Goal: Transaction & Acquisition: Purchase product/service

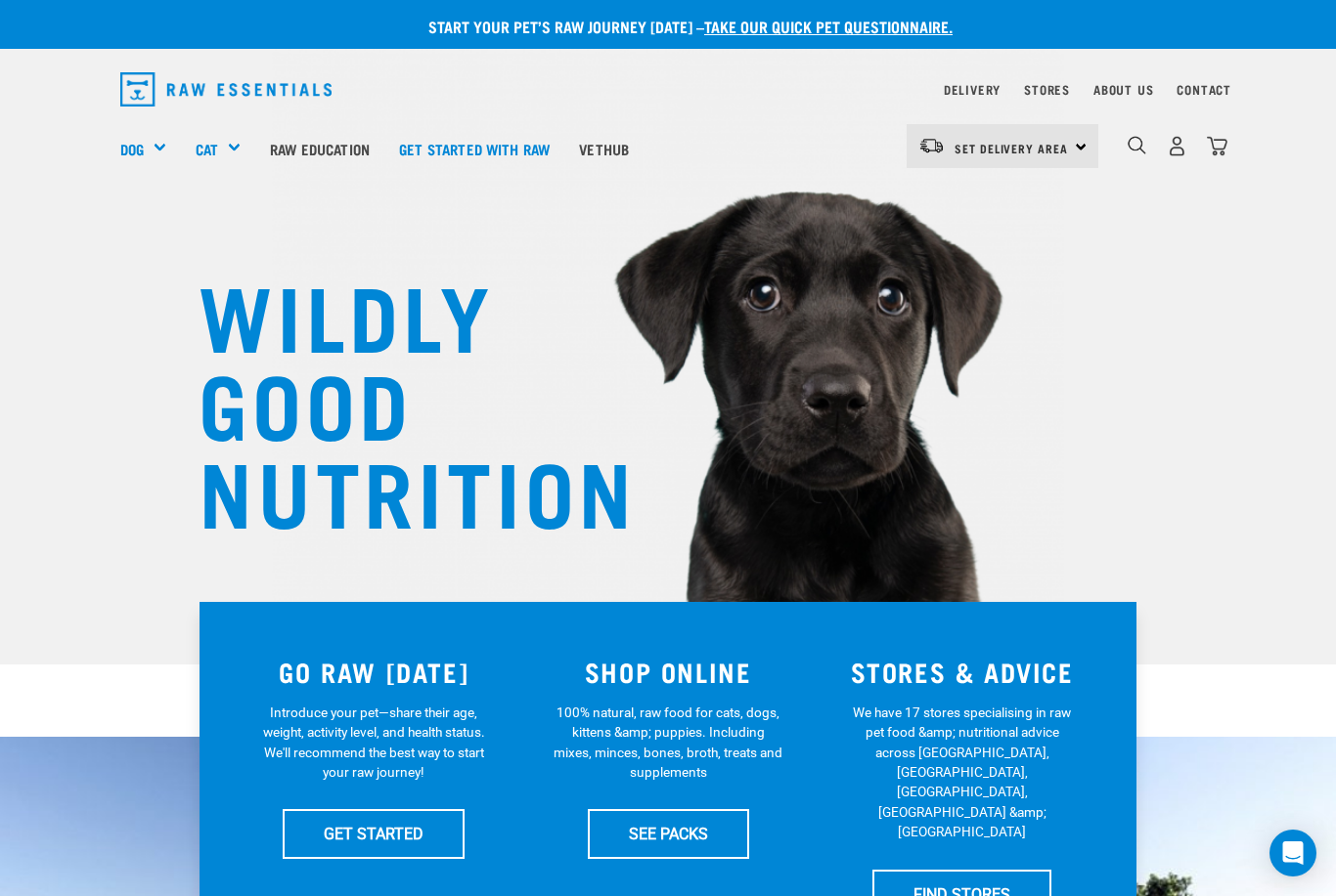
click at [1176, 153] on img "dropdown navigation" at bounding box center [1177, 146] width 21 height 21
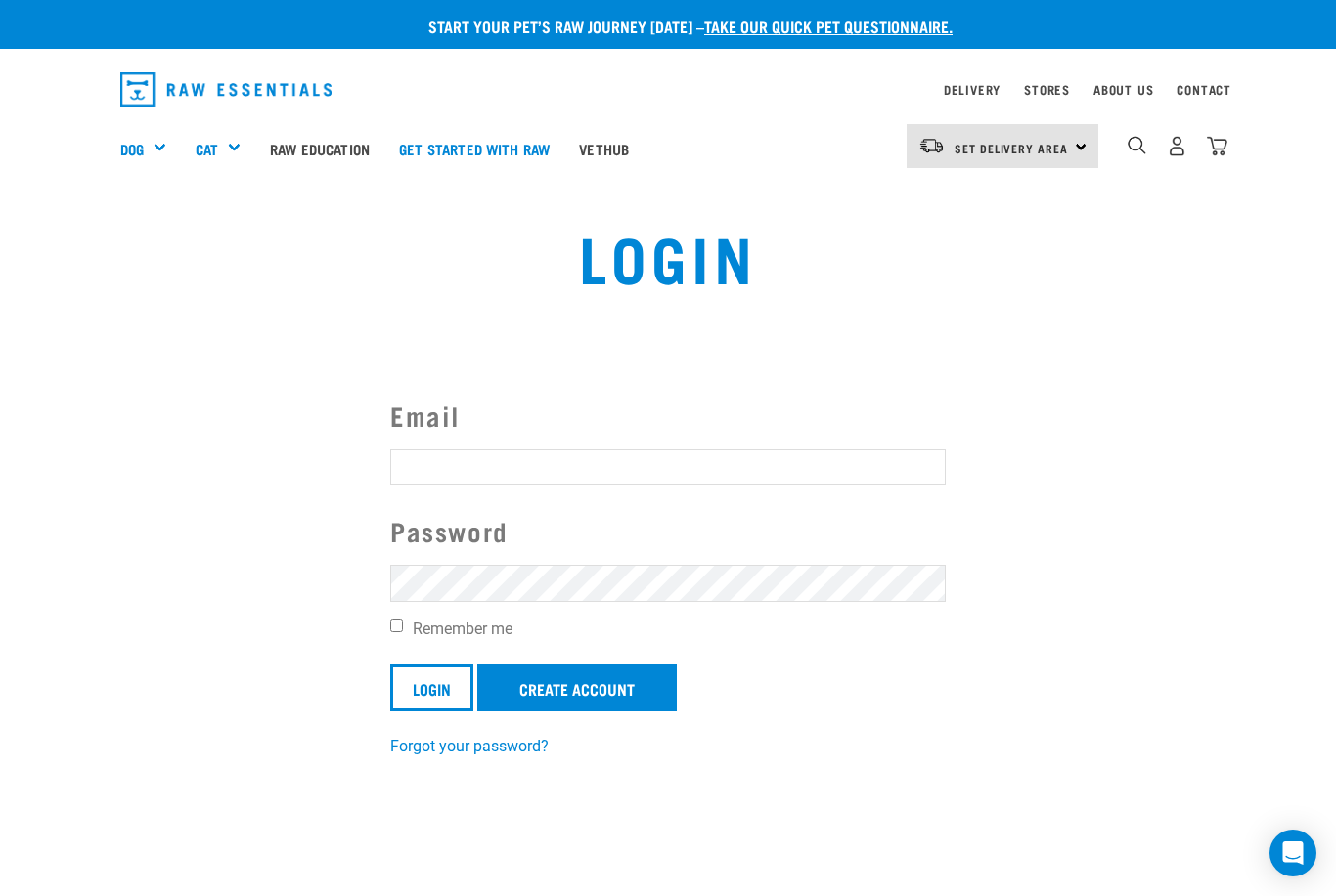
type input "[PERSON_NAME][EMAIL_ADDRESS][DOMAIN_NAME]"
click at [432, 688] on input "Login" at bounding box center [432, 689] width 83 height 47
click at [403, 622] on input "Remember me" at bounding box center [396, 625] width 13 height 13
click at [401, 631] on input "Remember me" at bounding box center [396, 625] width 13 height 13
checkbox input "false"
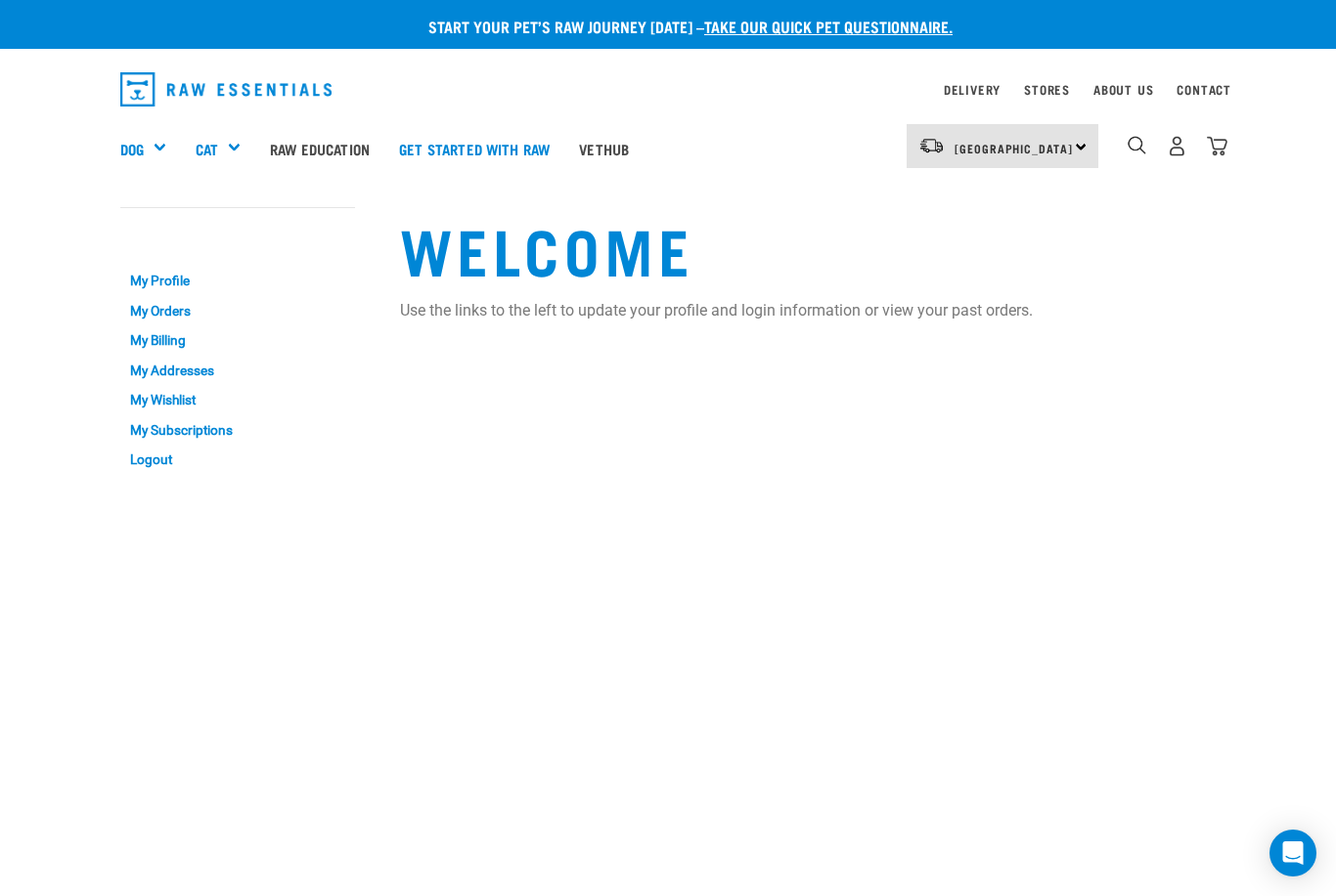
click at [197, 304] on link "My Orders" at bounding box center [238, 311] width 235 height 31
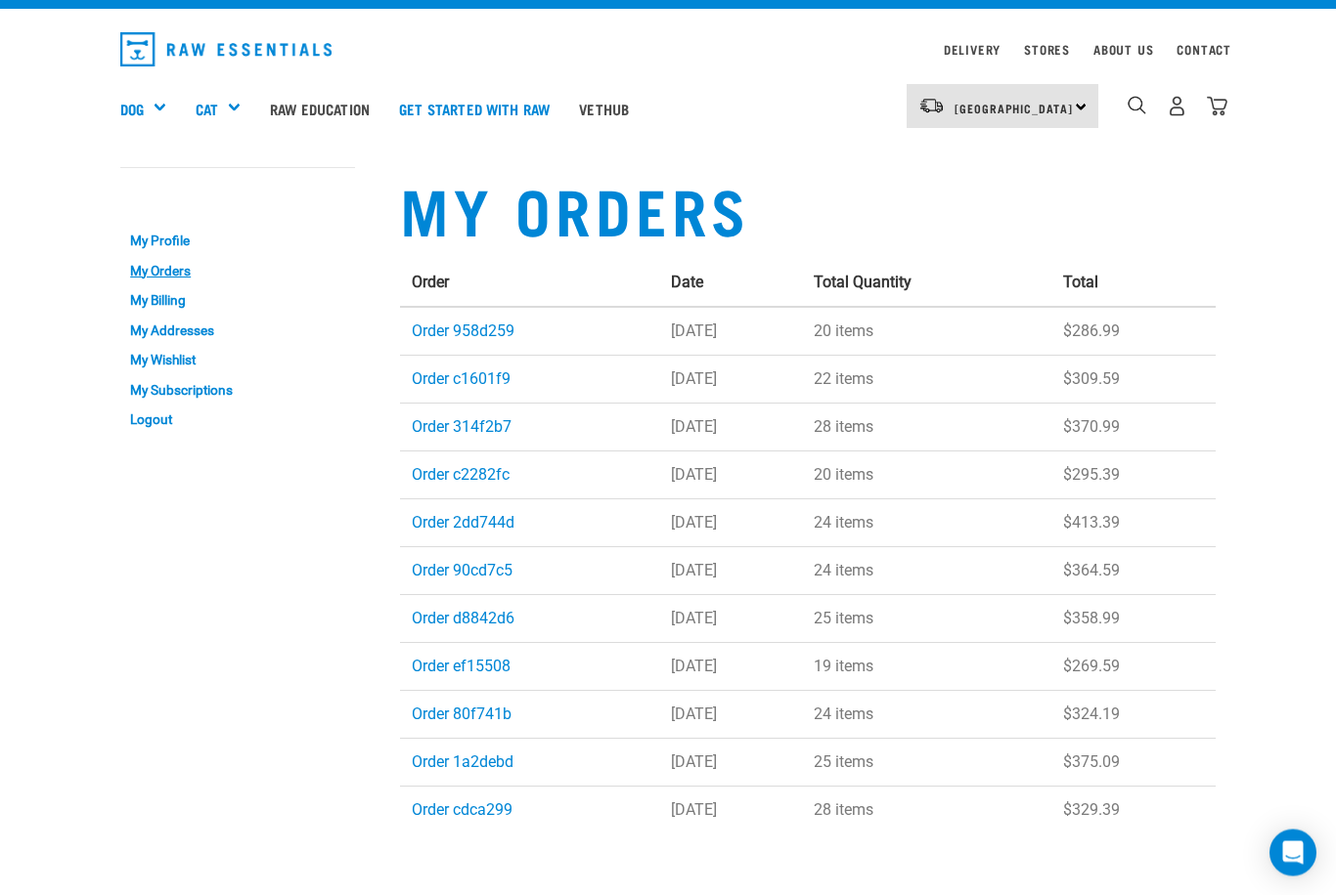
scroll to position [43, 0]
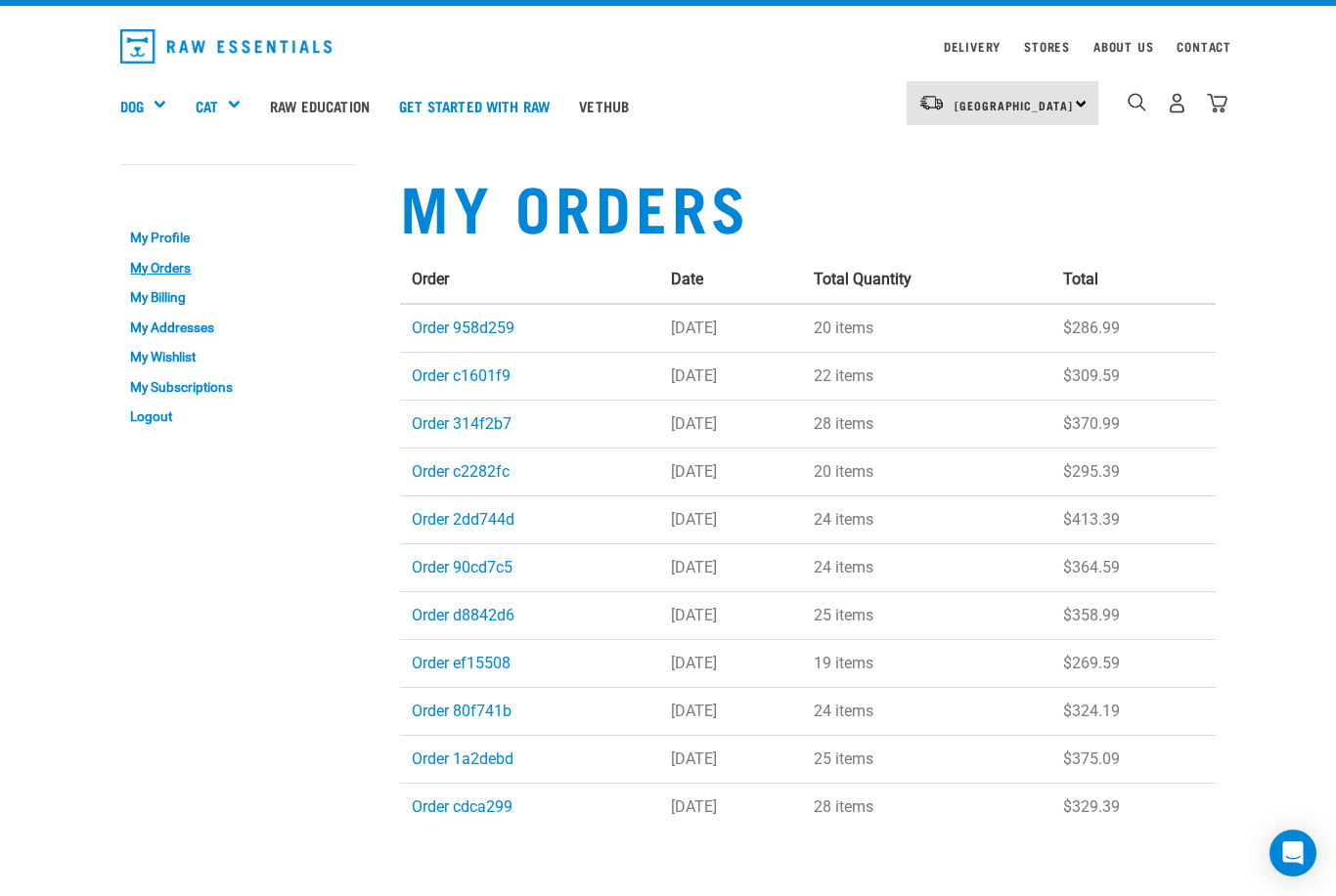
click at [496, 328] on link "Order 958d259" at bounding box center [463, 328] width 103 height 19
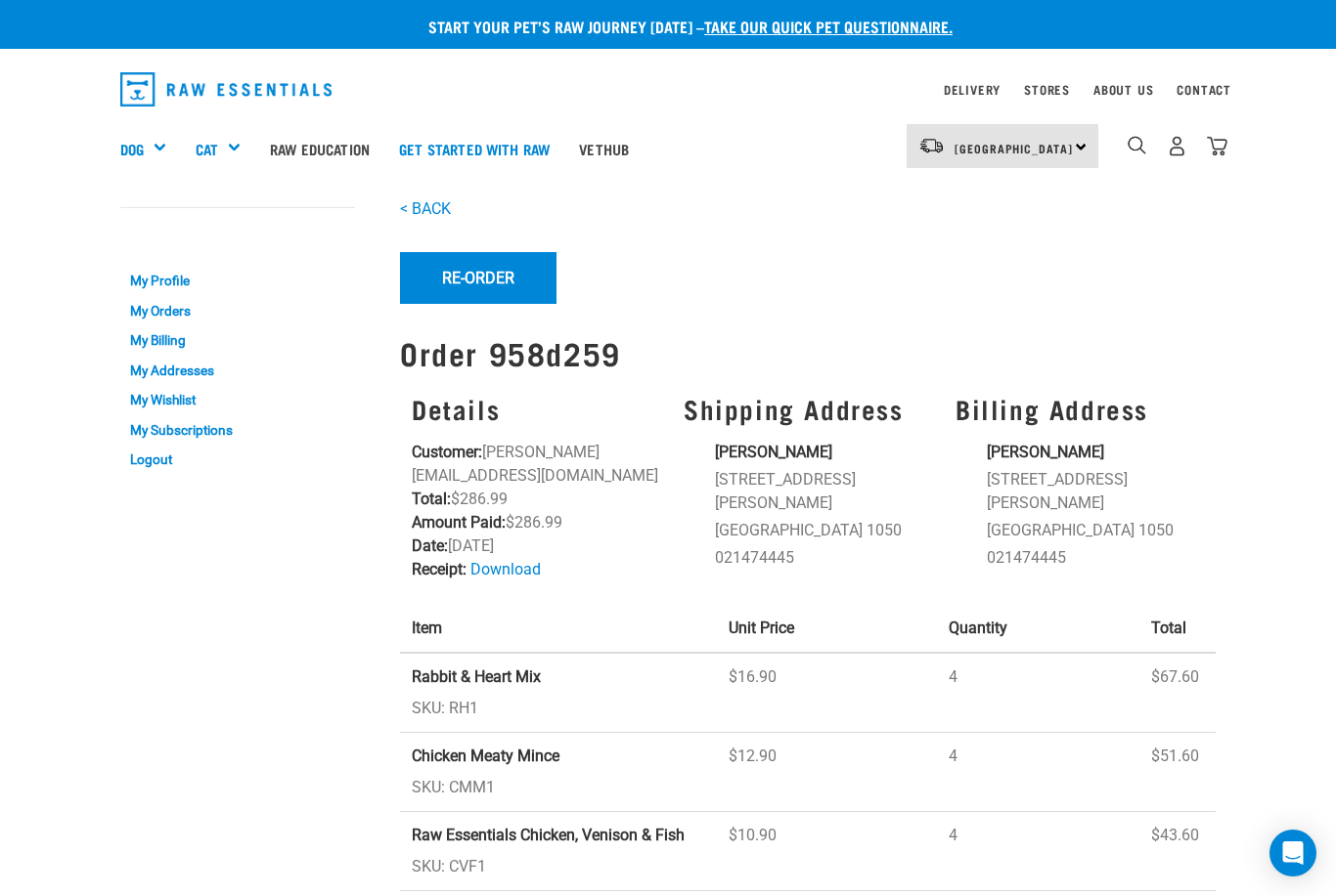
click at [492, 288] on button "Re-Order" at bounding box center [478, 277] width 156 height 50
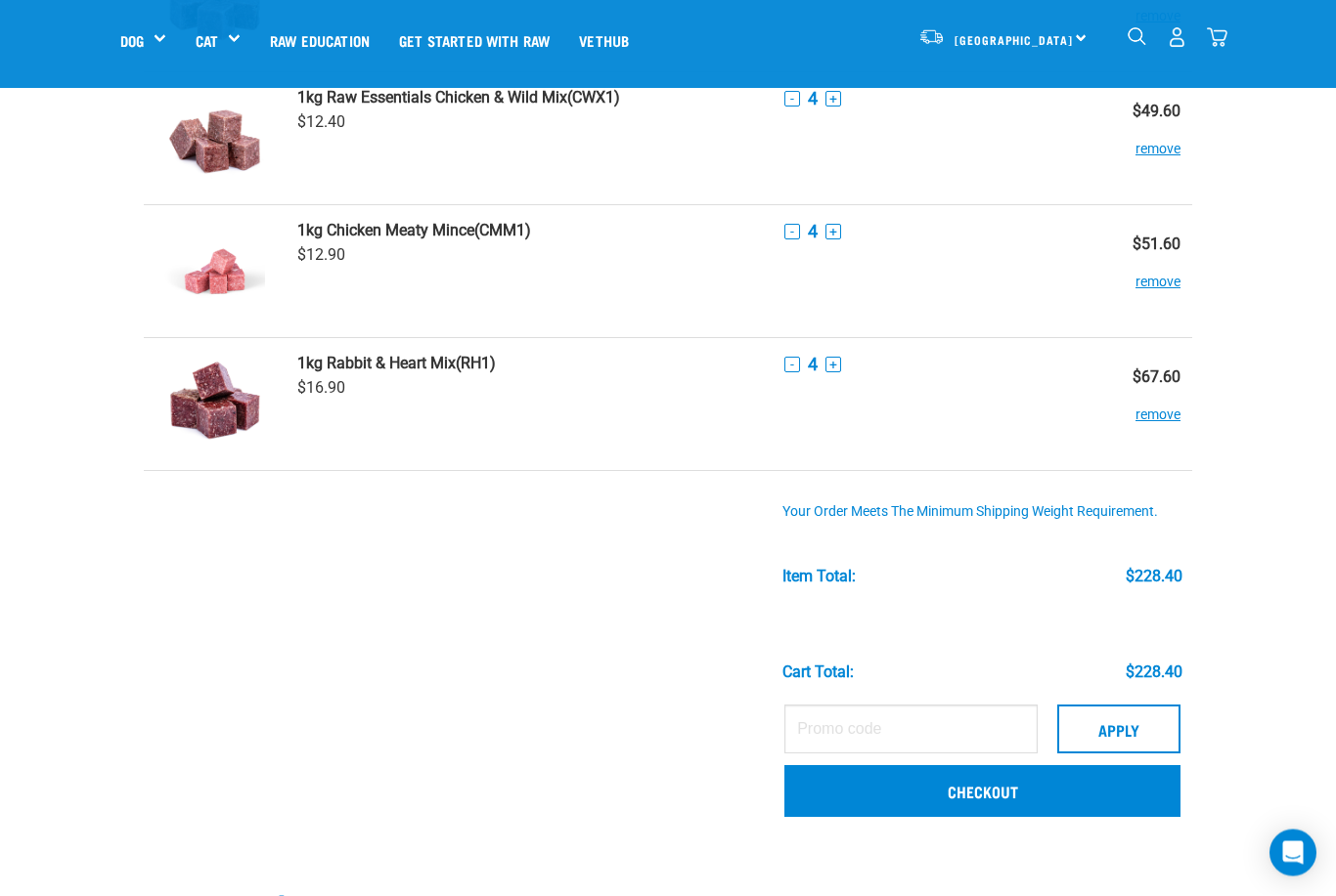
scroll to position [231, 0]
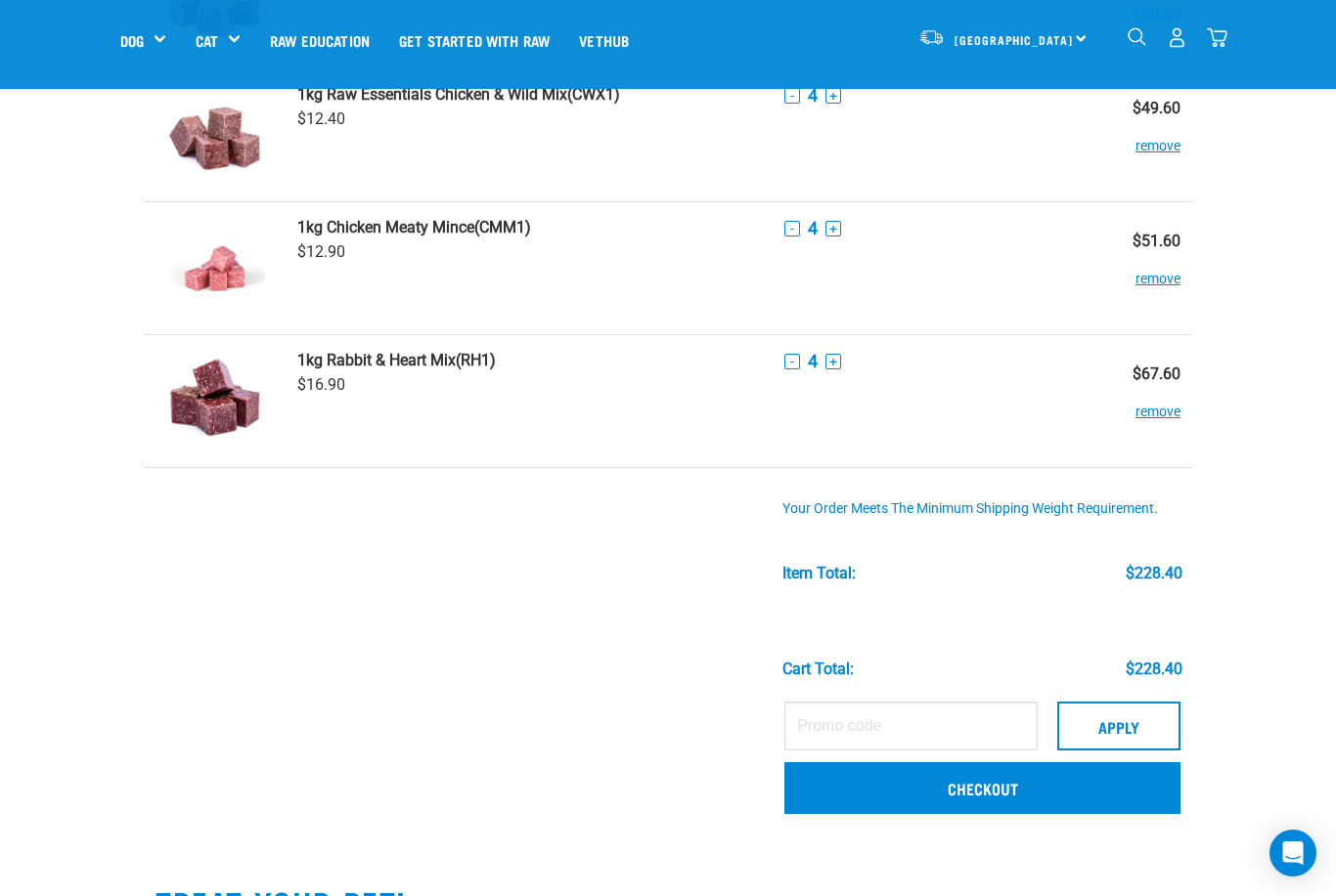
click at [1016, 786] on link "Checkout" at bounding box center [982, 787] width 396 height 50
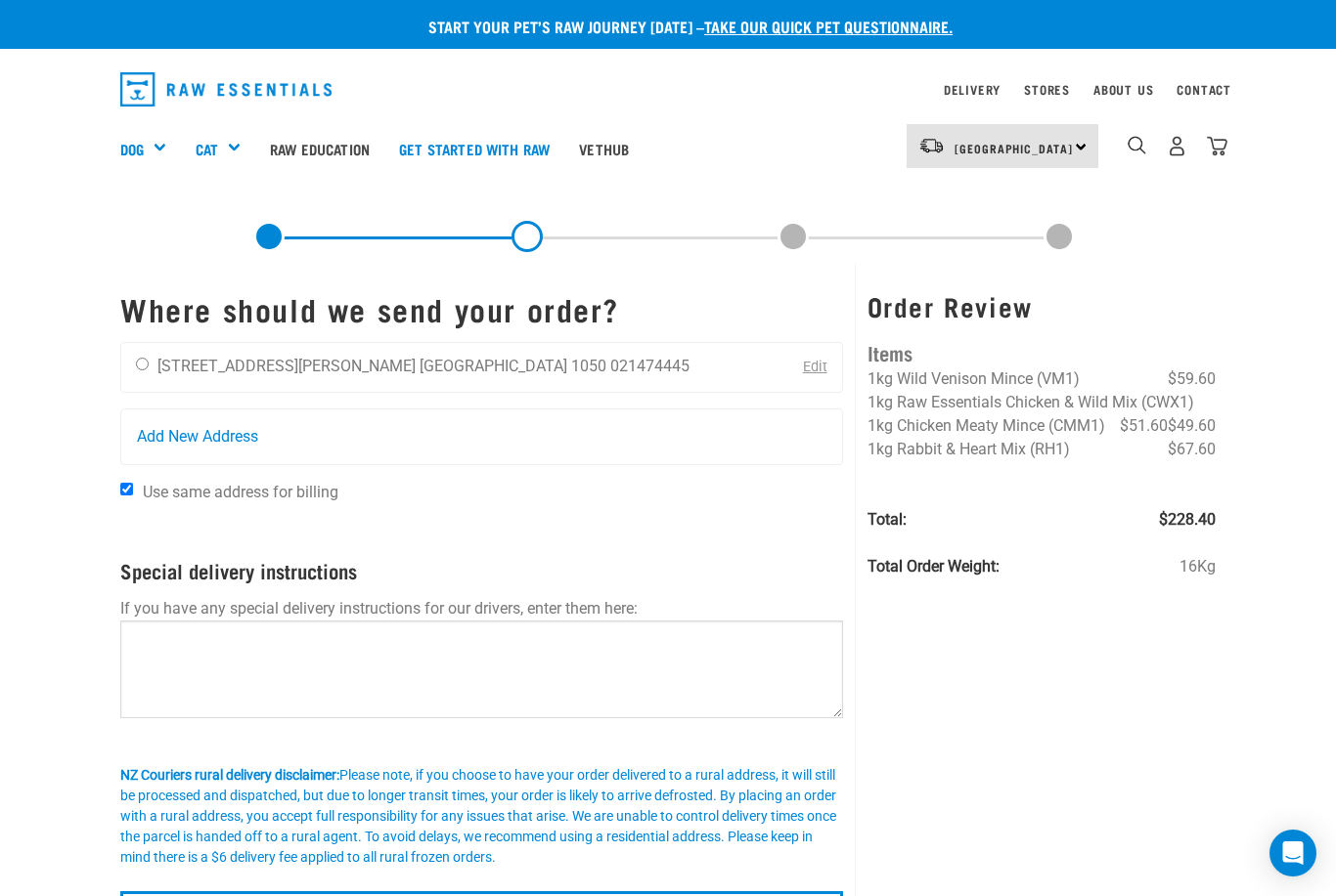
click at [148, 360] on input "radio" at bounding box center [142, 364] width 13 height 13
radio input "true"
click at [131, 489] on input "Use same address for billing" at bounding box center [126, 489] width 13 height 13
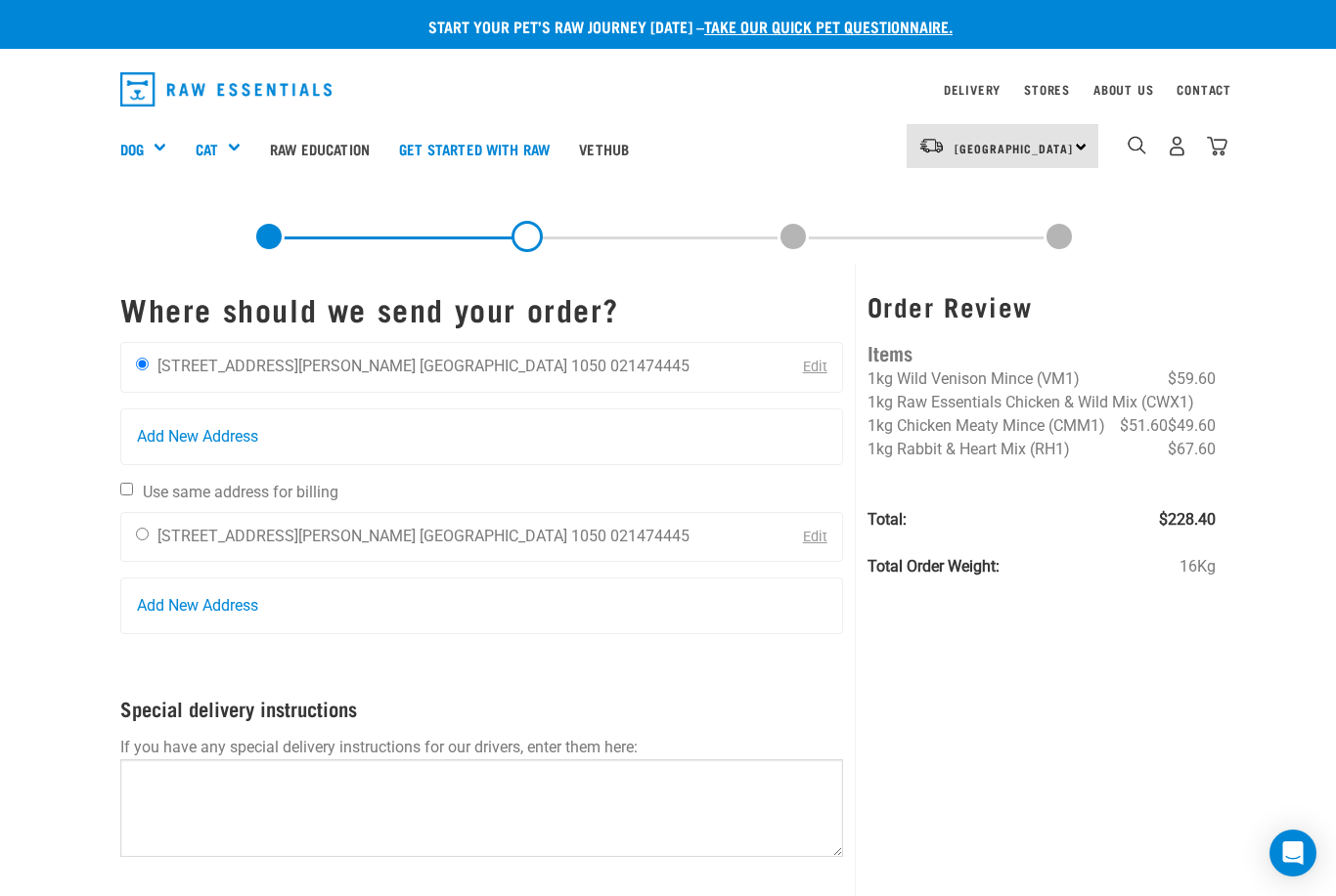
click at [141, 483] on label "Use same address for billing" at bounding box center [481, 493] width 722 height 24
click at [133, 483] on input "Use same address for billing" at bounding box center [126, 489] width 13 height 13
checkbox input "true"
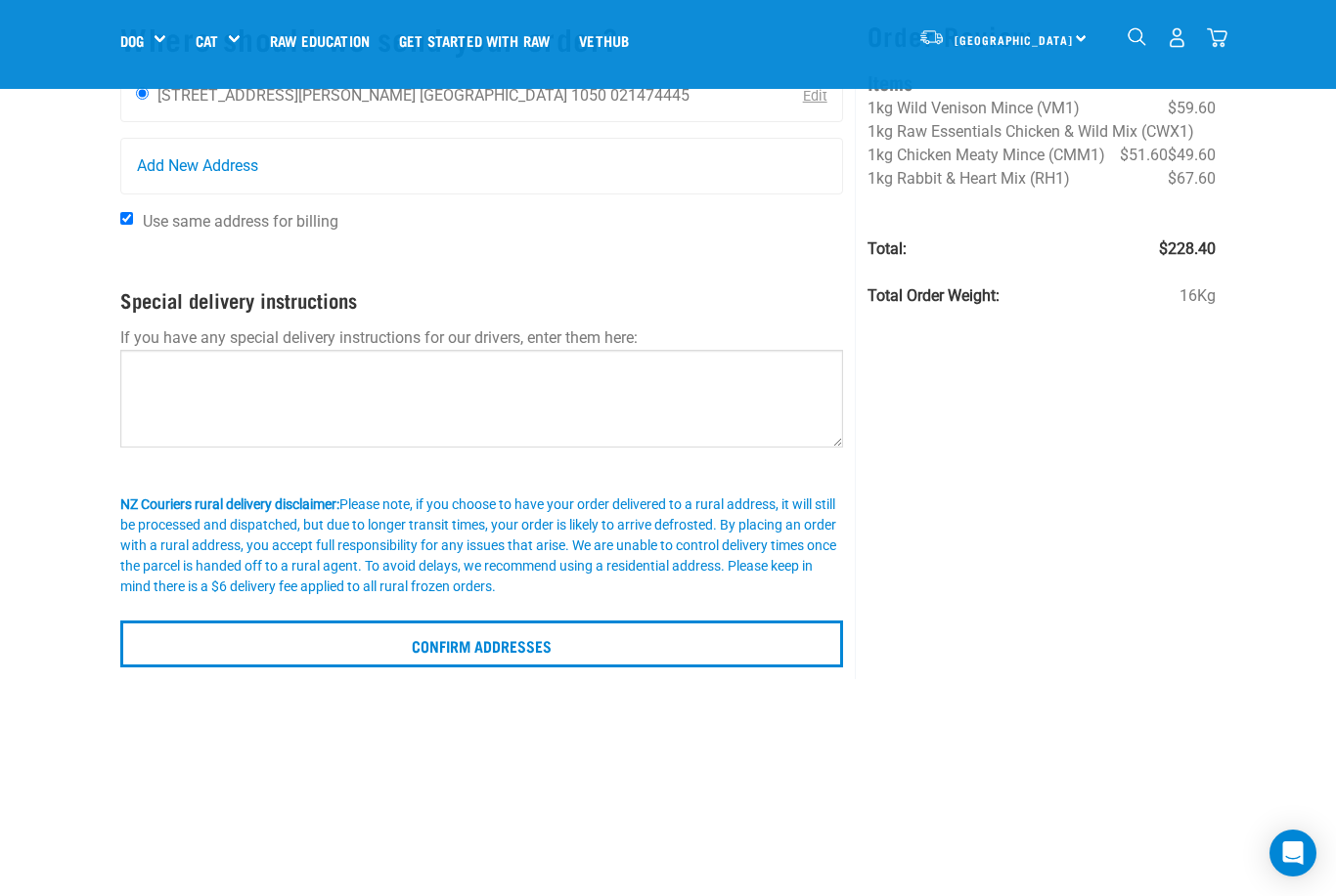
scroll to position [137, 0]
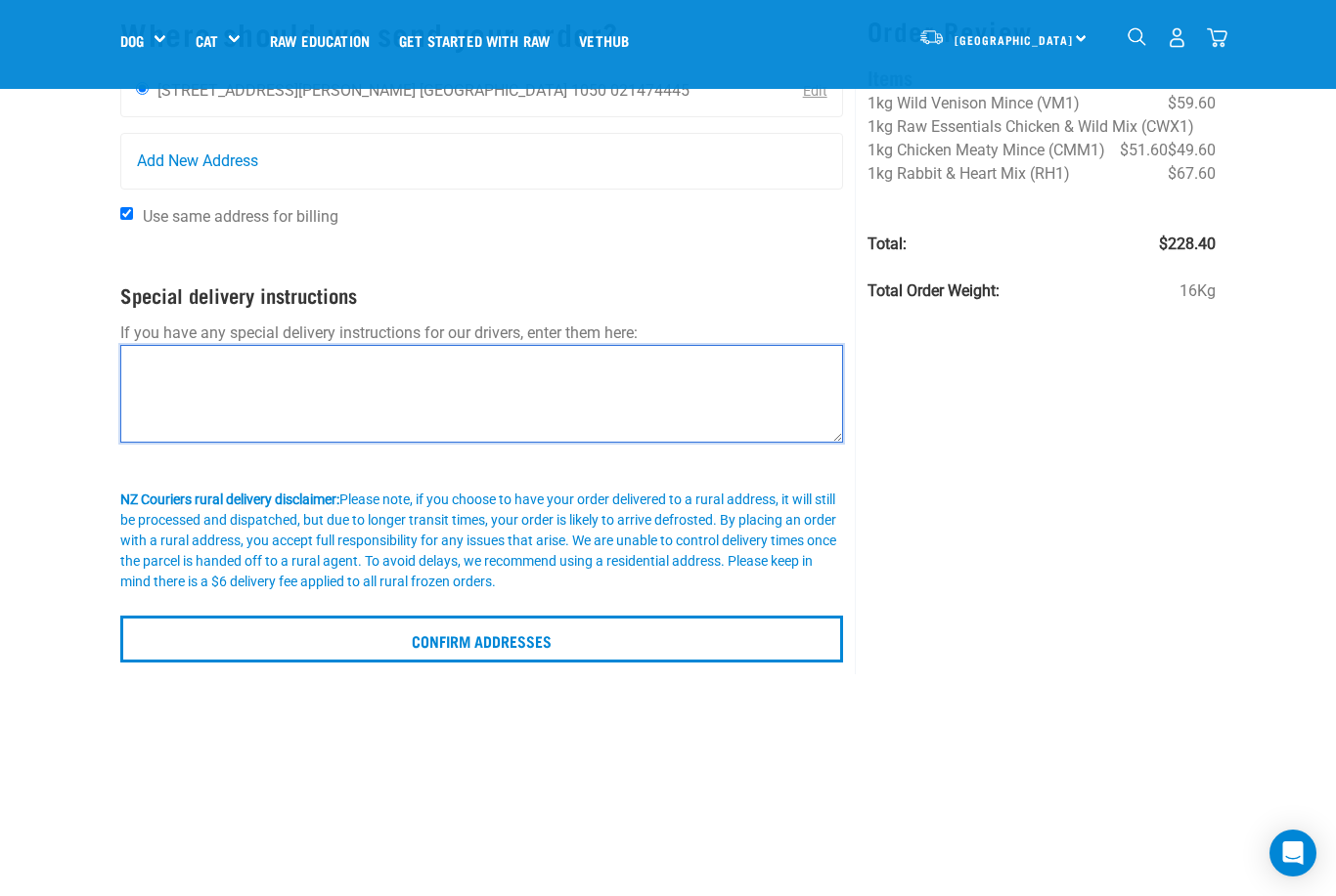
click at [308, 369] on textarea at bounding box center [481, 393] width 722 height 98
type textarea "If no one is home please leave box at the front door. The gate code is 0103"
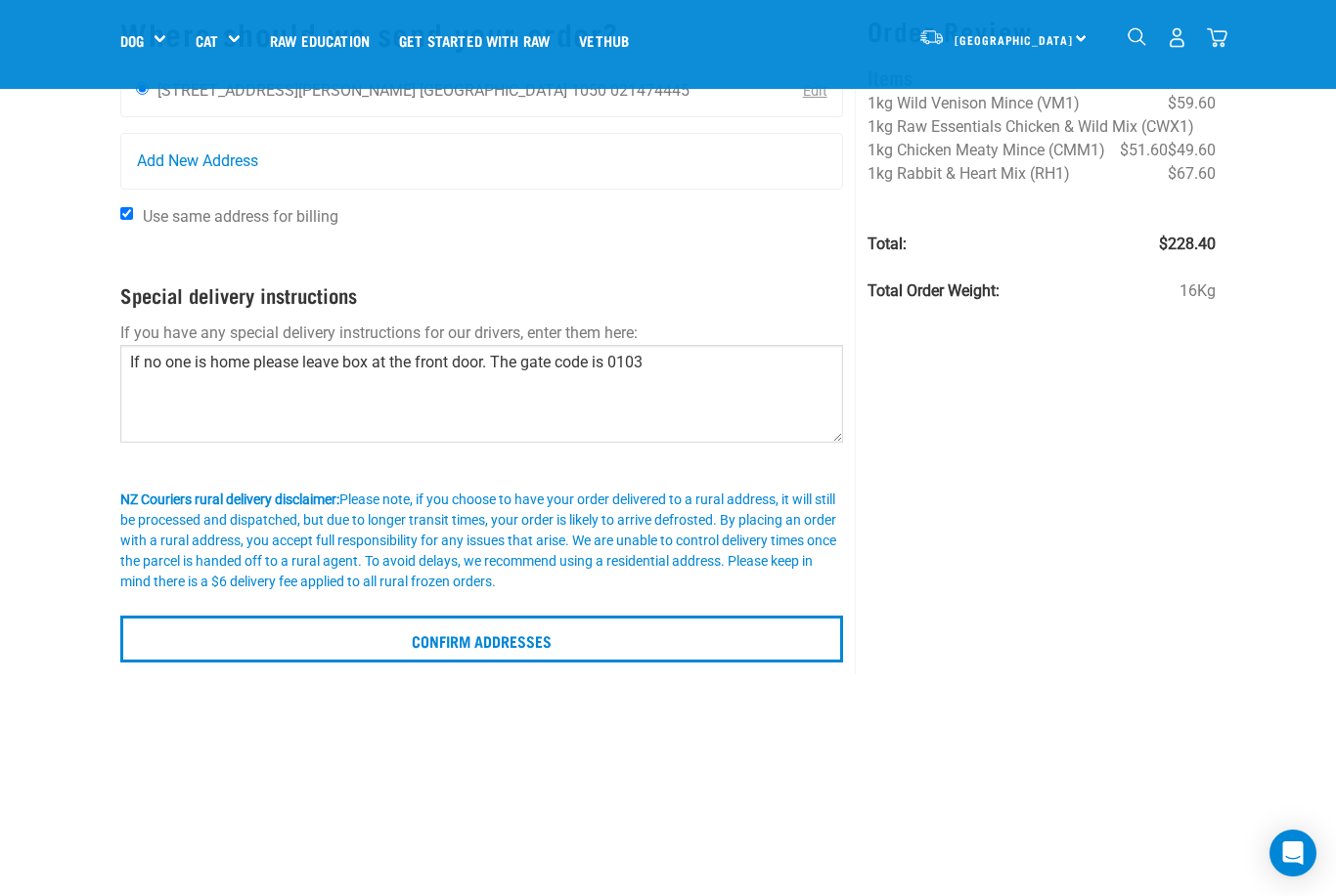
click at [577, 624] on input "Confirm addresses" at bounding box center [481, 639] width 722 height 47
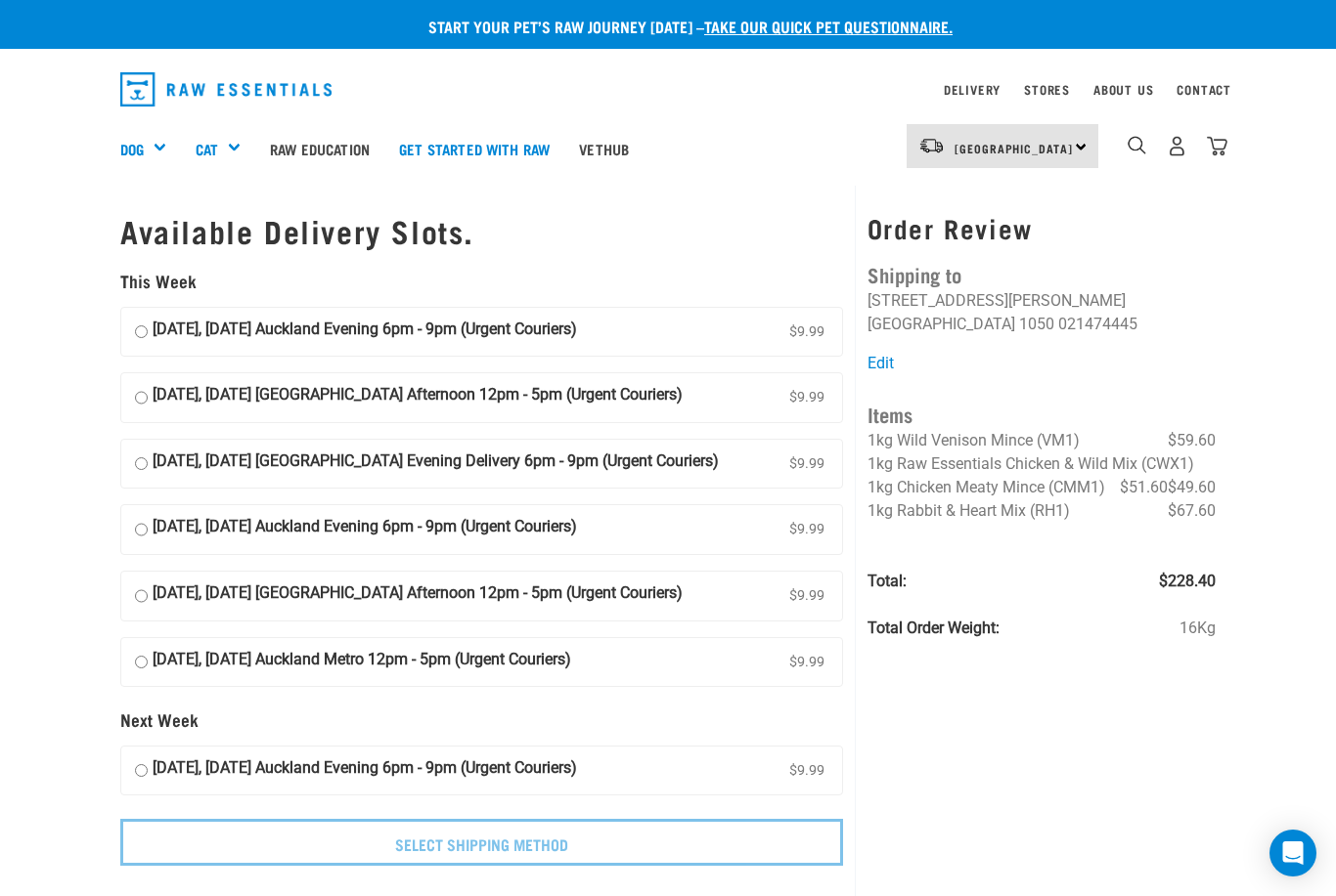
click at [140, 393] on input "[DATE], [DATE] [GEOGRAPHIC_DATA] Afternoon 12pm - 5pm (Urgent Couriers) $9.99" at bounding box center [141, 398] width 13 height 30
radio input "true"
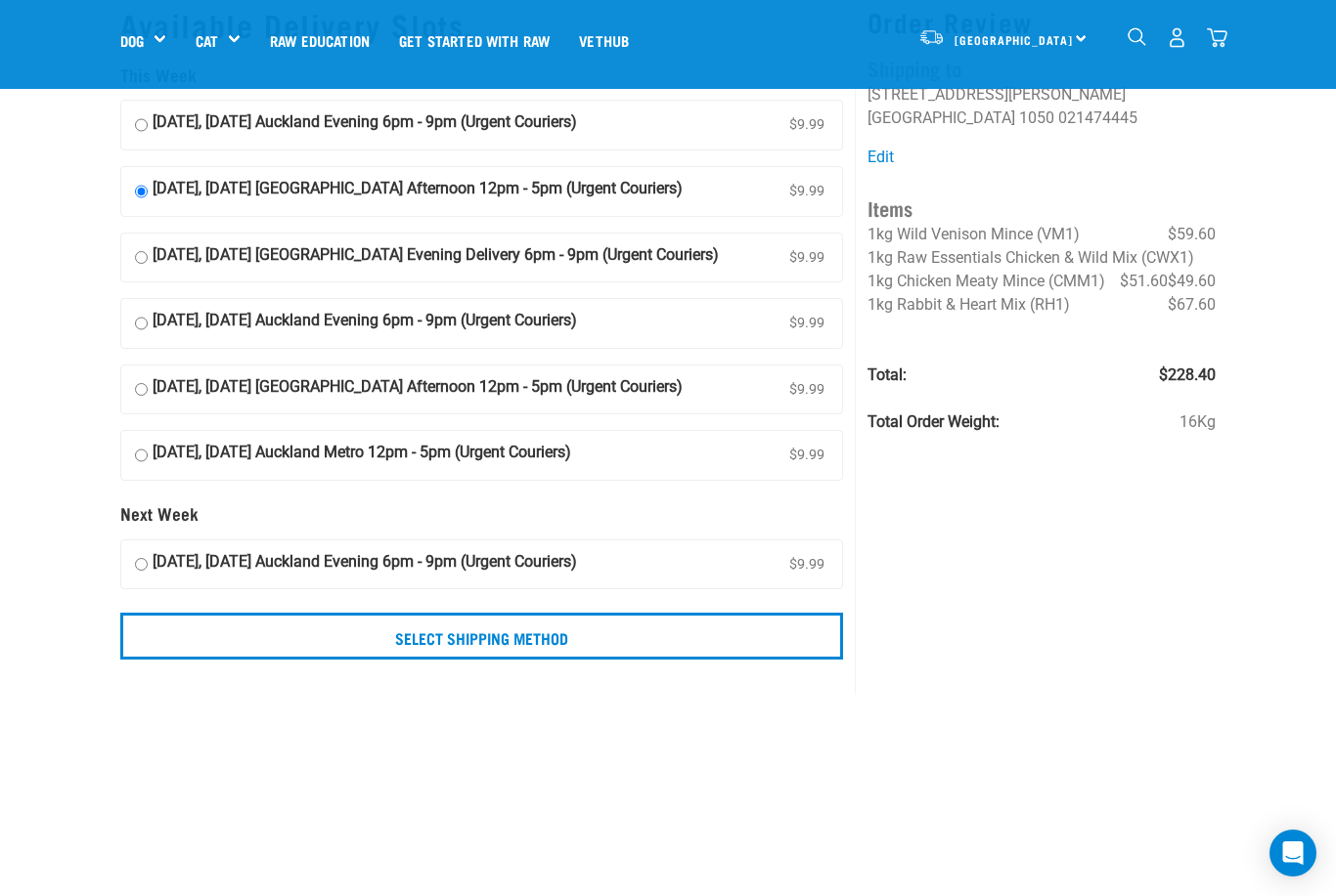
scroll to position [72, 0]
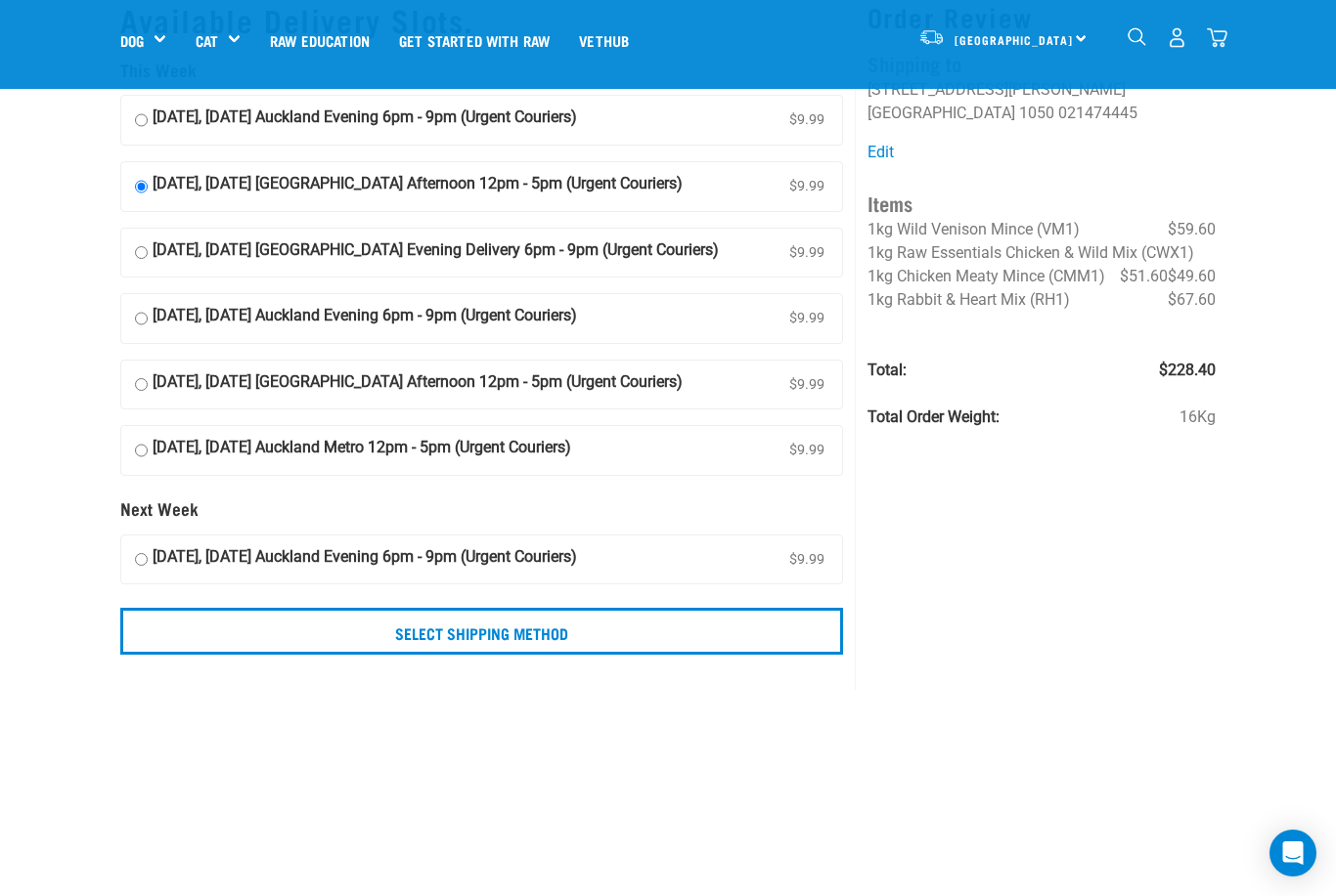
click at [586, 612] on input "Select Shipping Method" at bounding box center [481, 632] width 722 height 47
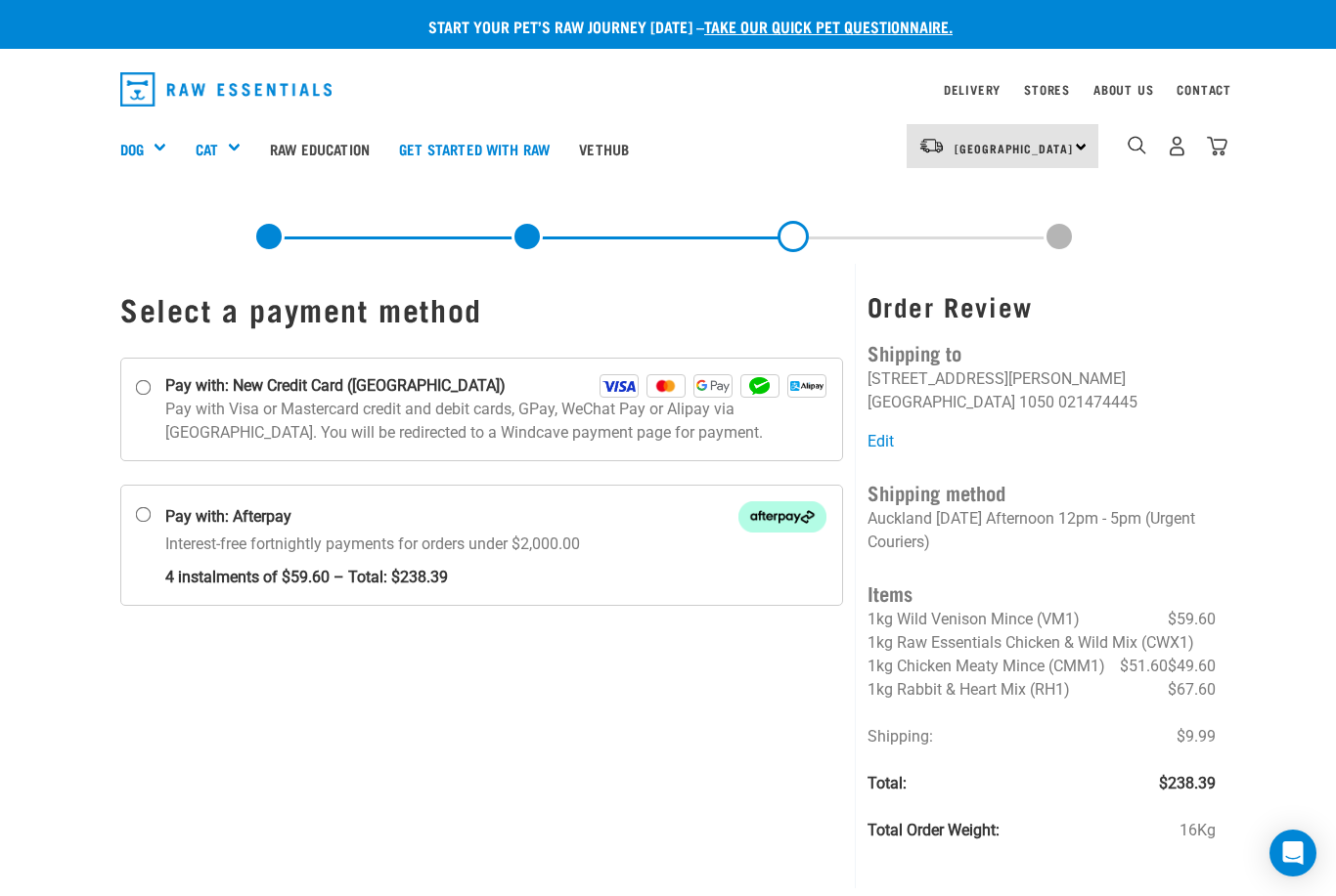
click at [144, 395] on input "Pay with: New Credit Card (Windcave)" at bounding box center [144, 387] width 16 height 16
radio input "true"
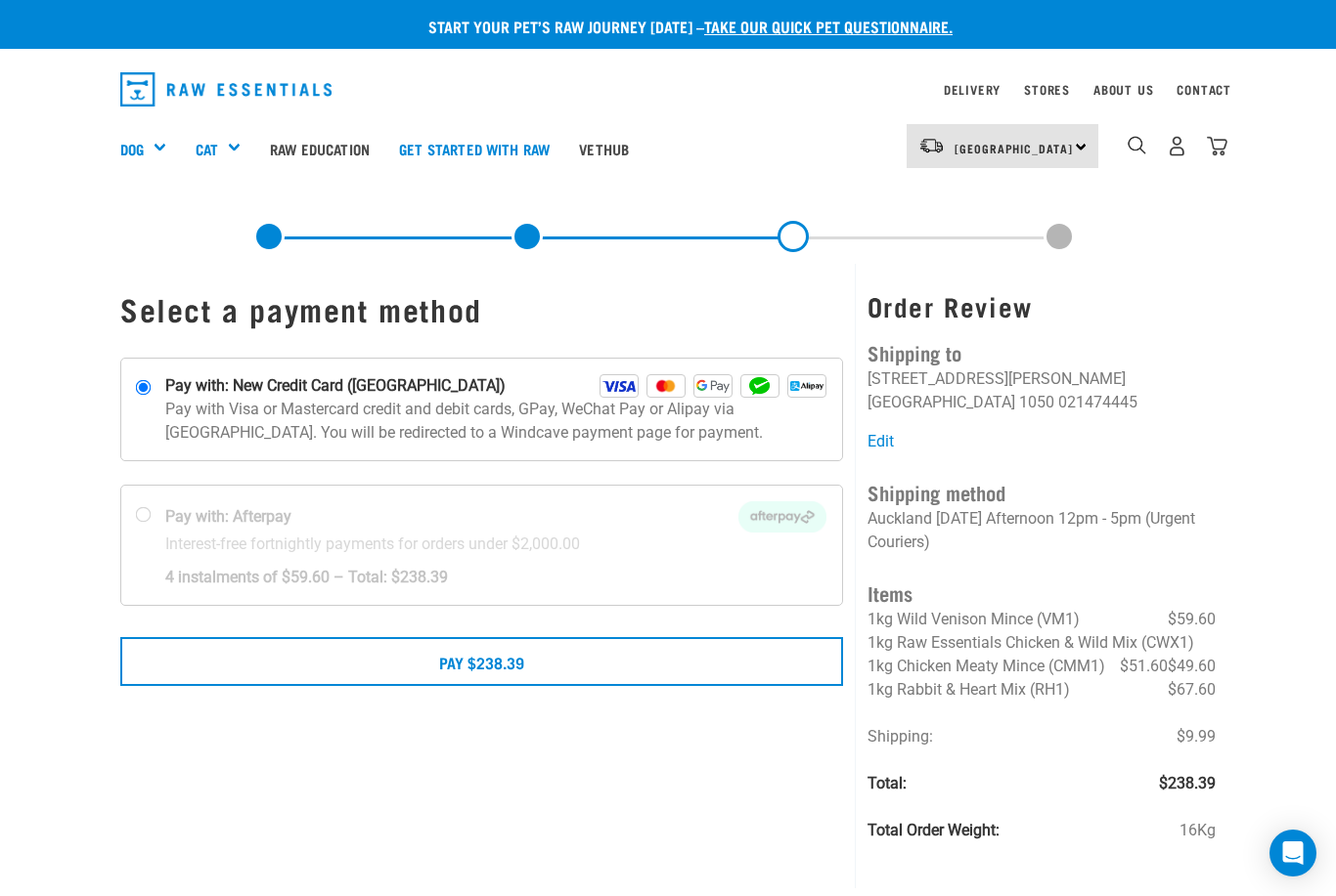
click at [539, 658] on button "Pay $238.39" at bounding box center [481, 661] width 722 height 48
